Goal: Transaction & Acquisition: Purchase product/service

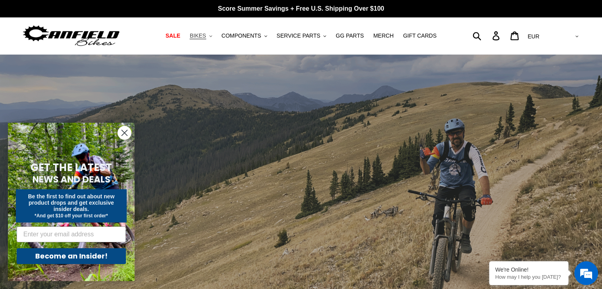
click at [206, 39] on span "BIKES" at bounding box center [198, 35] width 16 height 7
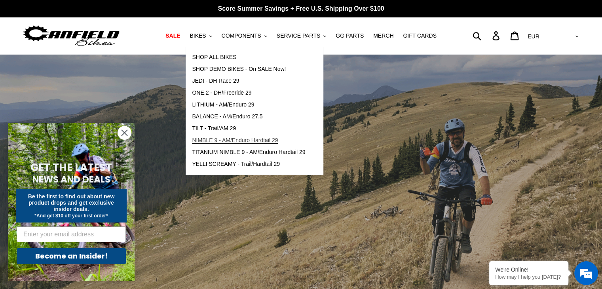
click at [218, 140] on span "NIMBLE 9 - AM/Enduro Hardtail 29" at bounding box center [235, 140] width 86 height 7
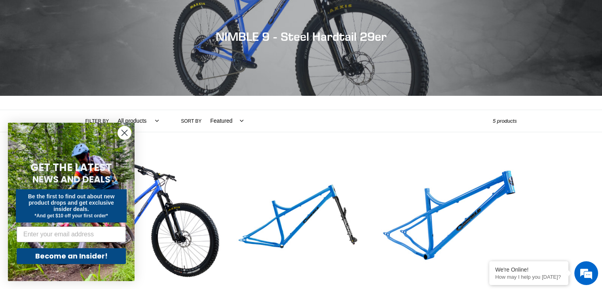
scroll to position [79, 0]
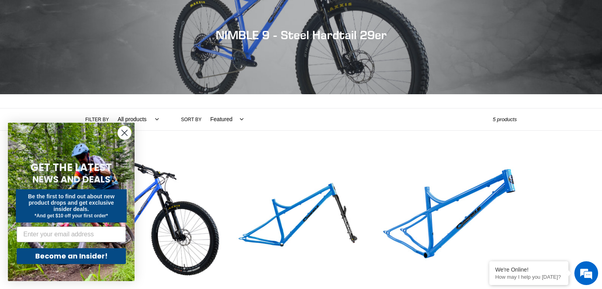
click at [122, 134] on circle "Close dialog" at bounding box center [124, 132] width 13 height 13
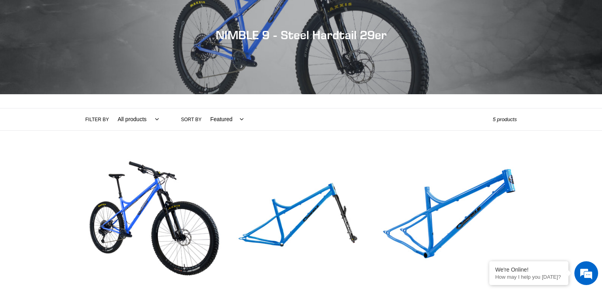
scroll to position [0, 0]
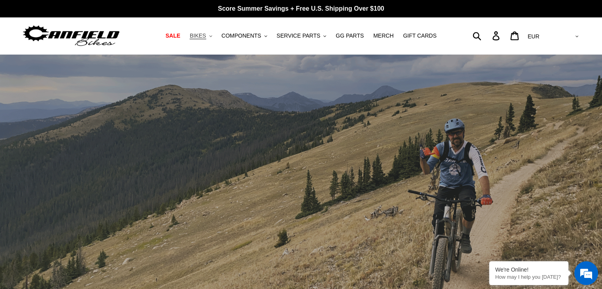
click at [206, 35] on span "BIKES" at bounding box center [198, 35] width 16 height 7
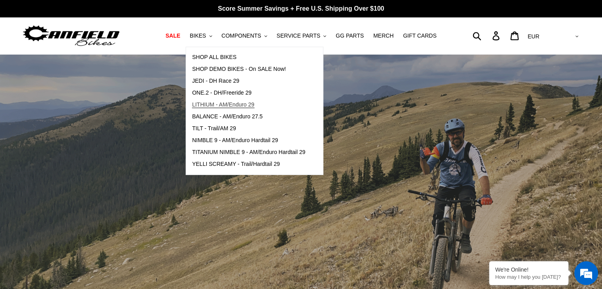
click at [213, 104] on span "LITHIUM - AM/Enduro 29" at bounding box center [223, 104] width 62 height 7
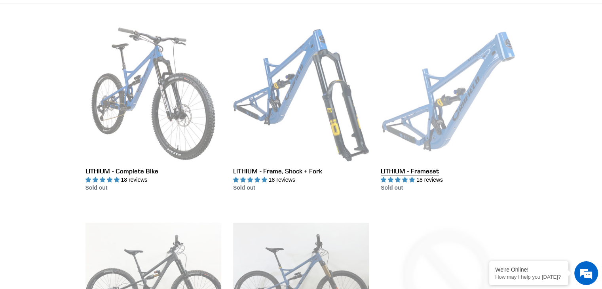
click at [430, 126] on link "LITHIUM - Frameset" at bounding box center [449, 109] width 136 height 167
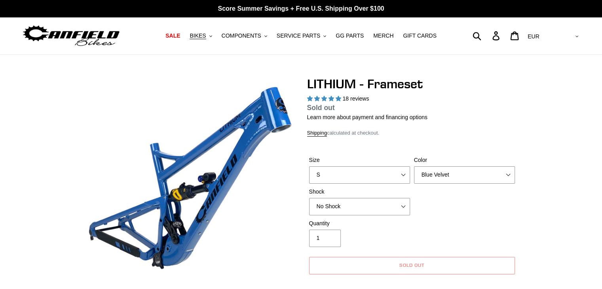
select select "highest-rating"
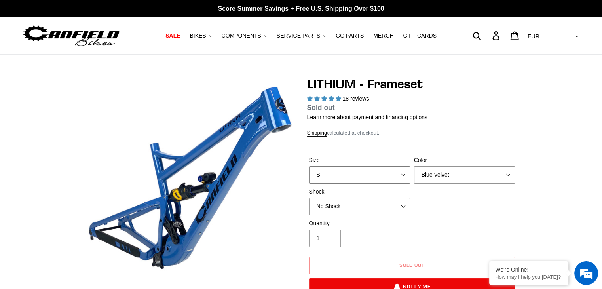
click at [406, 177] on select "S M L XL" at bounding box center [359, 174] width 101 height 17
select select "L"
click at [309, 166] on select "S M L XL" at bounding box center [359, 174] width 101 height 17
click at [509, 176] on select "Blue Velvet Stealth Black" at bounding box center [464, 174] width 101 height 17
click at [414, 166] on select "Blue Velvet Stealth Black" at bounding box center [464, 174] width 101 height 17
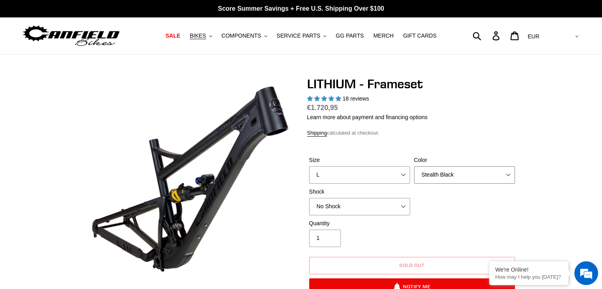
click at [509, 175] on select "Blue Velvet Stealth Black" at bounding box center [464, 174] width 101 height 17
select select "Blue Velvet"
click at [414, 166] on select "Blue Velvet Stealth Black" at bounding box center [464, 174] width 101 height 17
click at [406, 206] on select "No Shock Öhlins TTX2 Air Cane Creek DB Kitsuma Air Fox FLOAT X2 Factory Cane Cr…" at bounding box center [359, 206] width 101 height 17
click at [450, 224] on div "Quantity 1" at bounding box center [412, 235] width 210 height 32
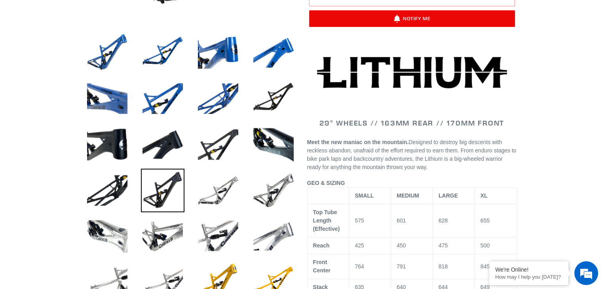
scroll to position [269, 0]
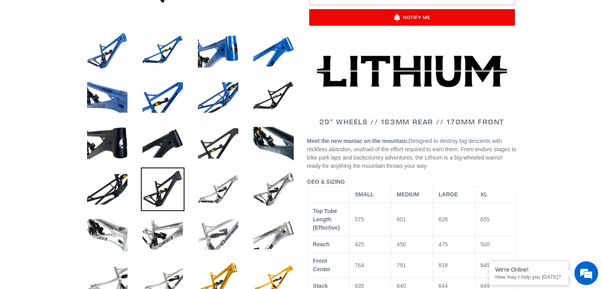
click at [223, 231] on img at bounding box center [218, 235] width 44 height 44
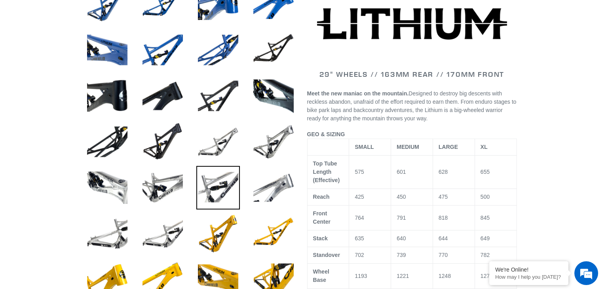
scroll to position [333, 0]
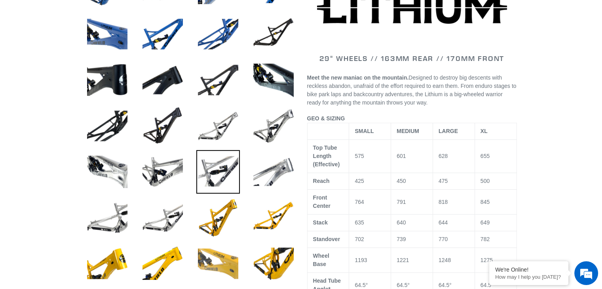
click at [219, 255] on img at bounding box center [218, 264] width 44 height 44
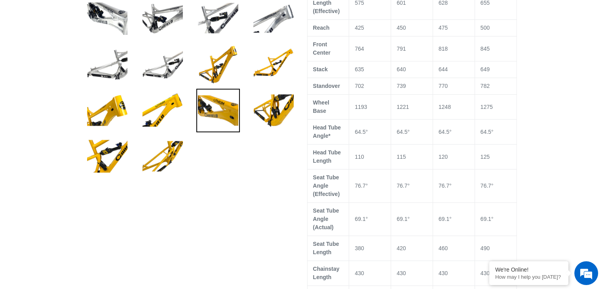
scroll to position [491, 0]
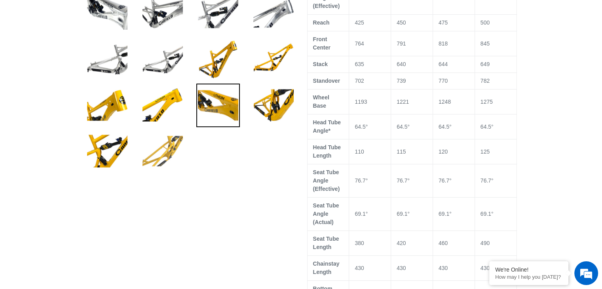
click at [174, 149] on img at bounding box center [163, 152] width 44 height 44
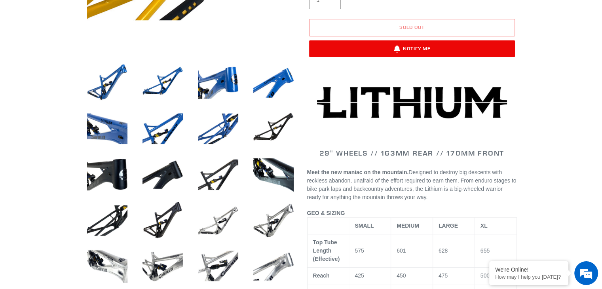
scroll to position [0, 0]
